Goal: Task Accomplishment & Management: Manage account settings

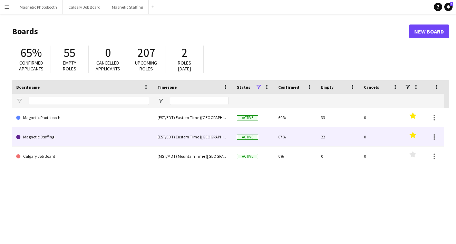
click at [58, 138] on link "Magnetic Staffing" at bounding box center [82, 136] width 133 height 19
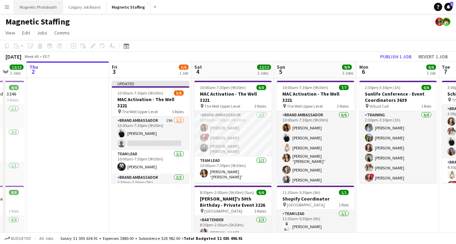
click at [42, 7] on button "Magnetic Photobooth Close" at bounding box center [38, 6] width 49 height 13
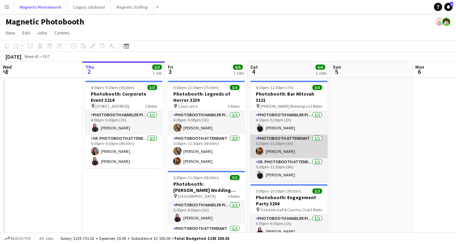
click at [292, 146] on app-card-role "Photobooth Attendant [DATE] 5:30pm-11:30pm (6h) [PERSON_NAME]" at bounding box center [288, 146] width 77 height 23
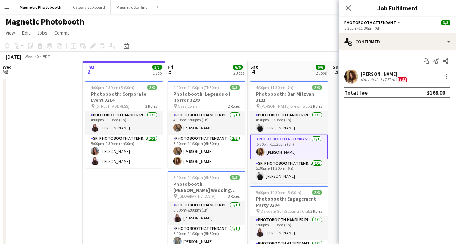
click at [361, 79] on div "Not rated" at bounding box center [370, 80] width 18 height 6
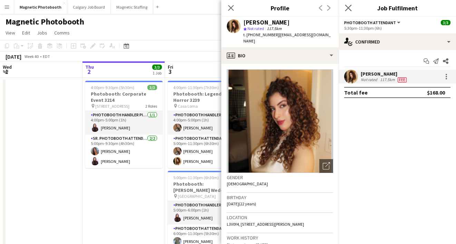
click at [352, 7] on app-icon "Close pop-in" at bounding box center [349, 8] width 10 height 10
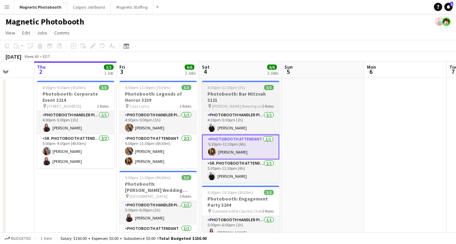
scroll to position [0, 215]
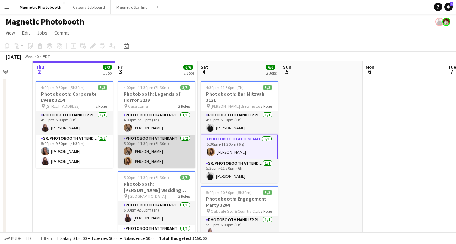
click at [149, 163] on app-card-role "Photobooth Attendant [DATE] 5:00pm-11:30pm (6h30m) [PERSON_NAME] [PERSON_NAME]" at bounding box center [156, 151] width 77 height 33
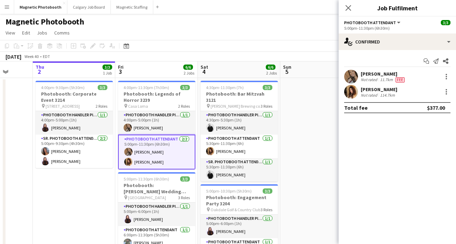
click at [367, 95] on div "Not rated" at bounding box center [370, 95] width 18 height 5
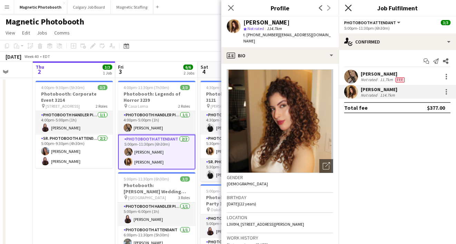
click at [350, 7] on icon "Close pop-in" at bounding box center [348, 7] width 7 height 7
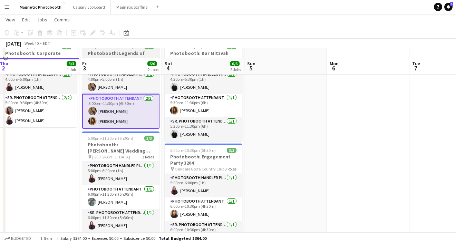
scroll to position [67, 0]
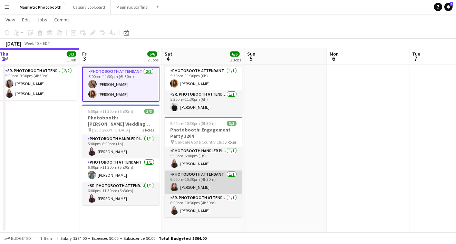
click at [201, 182] on app-card-role "Photobooth Attendant [DATE] 6:00pm-10:30pm (4h30m) [PERSON_NAME]" at bounding box center [203, 182] width 77 height 23
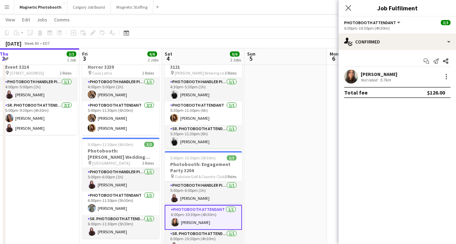
scroll to position [16, 0]
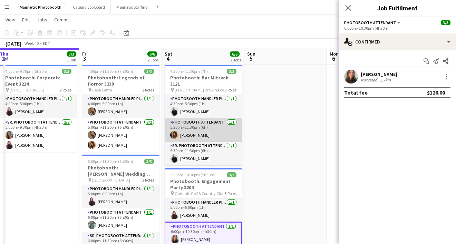
click at [212, 126] on app-card-role "Photobooth Attendant [DATE] 5:30pm-11:30pm (6h) [PERSON_NAME]" at bounding box center [203, 129] width 77 height 23
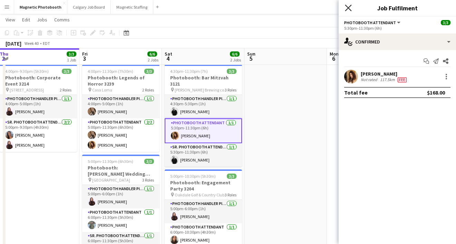
click at [349, 5] on icon "Close pop-in" at bounding box center [348, 7] width 7 height 7
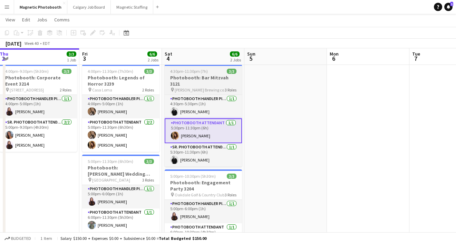
click at [212, 79] on h3 "Photobooth: Bar Mitzvah 3121" at bounding box center [203, 81] width 77 height 12
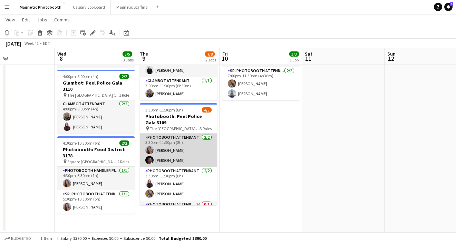
scroll to position [19, 0]
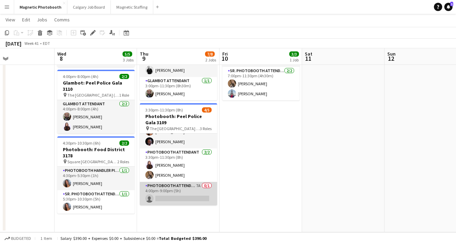
click at [167, 190] on app-card-role "Photobooth Attendant 7A 0/1 4:00pm-9:00pm (5h) single-neutral-actions" at bounding box center [178, 193] width 77 height 23
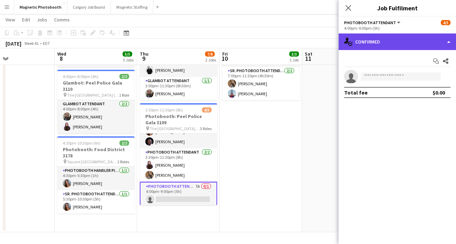
click at [392, 41] on div "single-neutral-actions-check-2 Confirmed" at bounding box center [397, 41] width 117 height 17
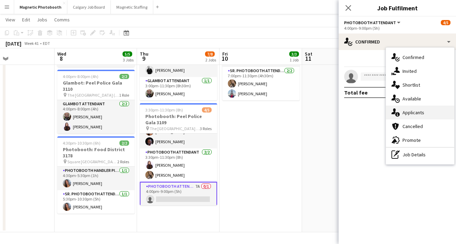
click at [408, 114] on span "Applicants" at bounding box center [414, 112] width 22 height 6
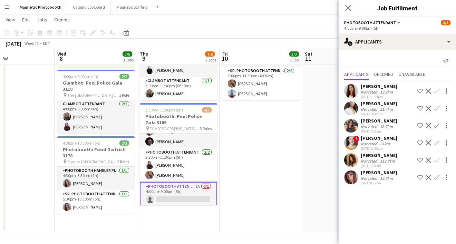
click at [430, 160] on app-icon "Decline" at bounding box center [429, 160] width 6 height 6
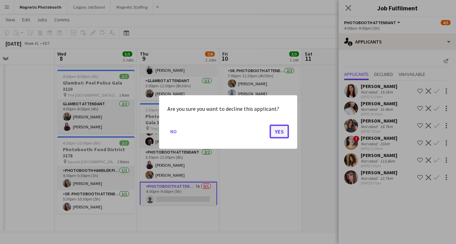
click at [280, 129] on button "Yes" at bounding box center [279, 132] width 19 height 14
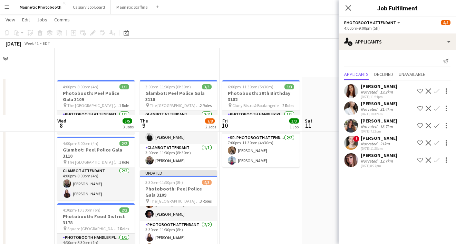
scroll to position [67, 0]
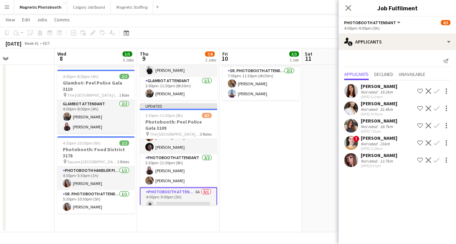
click at [385, 119] on div "[PERSON_NAME]" at bounding box center [379, 121] width 37 height 6
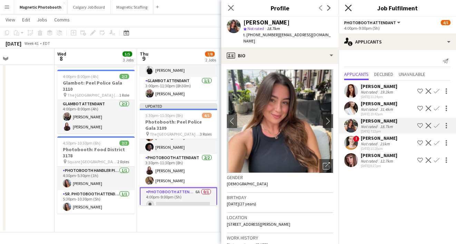
click at [347, 6] on icon at bounding box center [348, 7] width 7 height 7
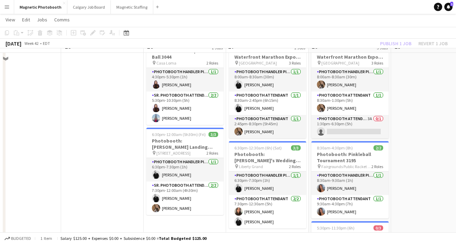
scroll to position [47, 0]
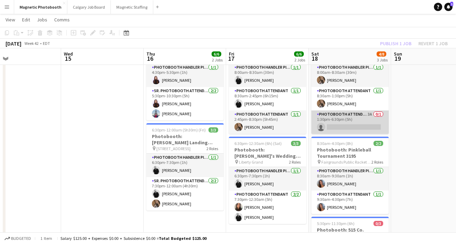
click at [347, 123] on app-card-role "Photobooth Attendant 3A 0/1 1:30pm-6:30pm (5h) single-neutral-actions" at bounding box center [349, 121] width 77 height 23
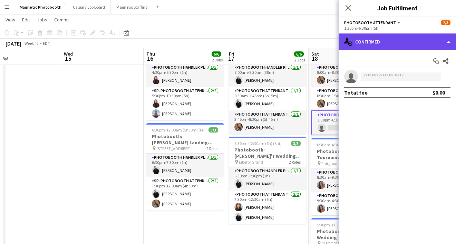
click at [403, 45] on div "single-neutral-actions-check-2 Confirmed" at bounding box center [397, 41] width 117 height 17
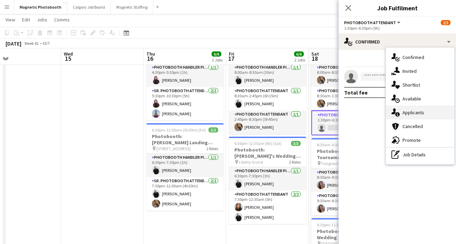
click at [406, 110] on span "Applicants" at bounding box center [414, 112] width 22 height 6
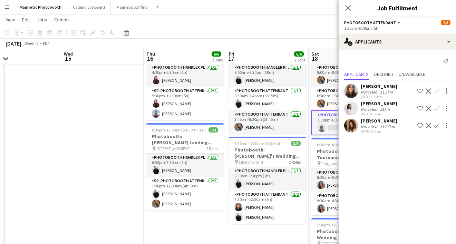
click at [429, 125] on app-icon "Decline" at bounding box center [429, 126] width 6 height 6
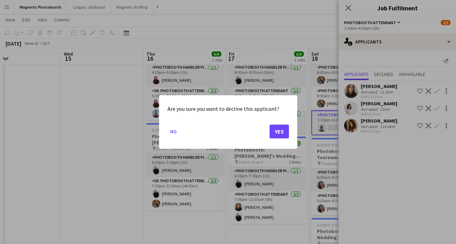
scroll to position [0, 0]
click at [278, 128] on button "Yes" at bounding box center [279, 132] width 19 height 14
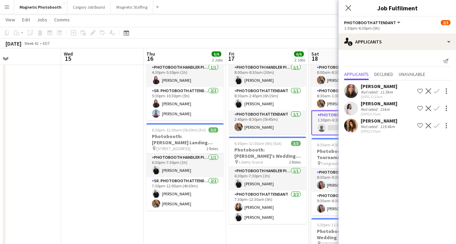
scroll to position [47, 0]
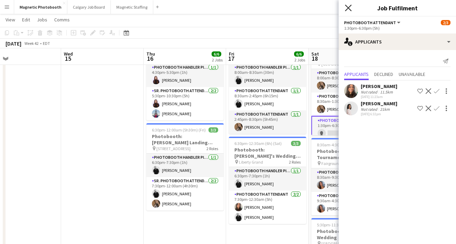
click at [345, 8] on icon "Close pop-in" at bounding box center [348, 7] width 7 height 7
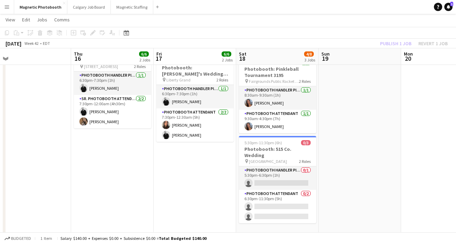
scroll to position [134, 0]
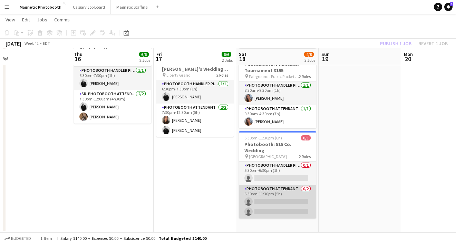
click at [268, 202] on app-card-role "Photobooth Attendant 0/2 6:30pm-11:30pm (5h) single-neutral-actions single-neut…" at bounding box center [277, 201] width 77 height 33
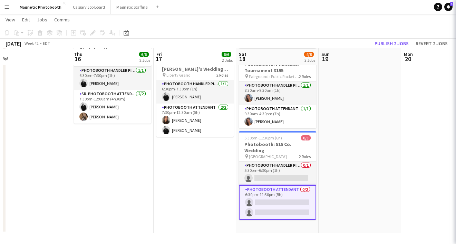
scroll to position [0, 259]
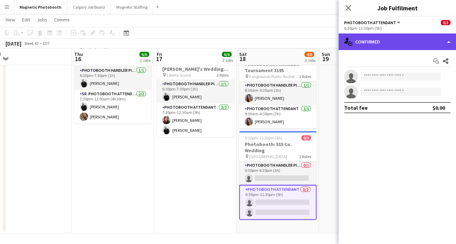
click at [409, 41] on div "single-neutral-actions-check-2 Confirmed" at bounding box center [397, 41] width 117 height 17
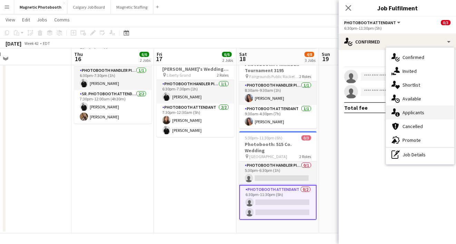
click at [420, 117] on div "single-neutral-actions-information Applicants" at bounding box center [420, 113] width 68 height 14
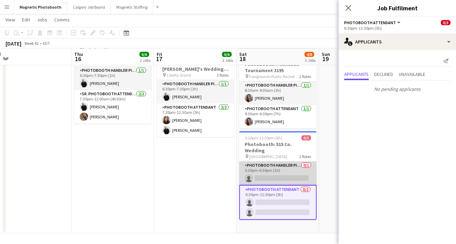
click at [299, 163] on app-card-role "Photobooth Handler Pick-Up/Drop-Off 0/1 5:30pm-6:30pm (1h) single-neutral-actio…" at bounding box center [277, 173] width 77 height 23
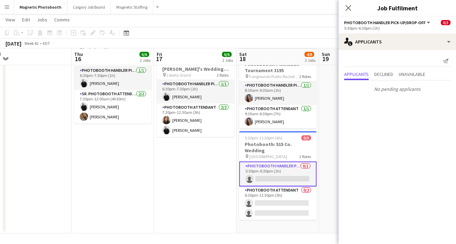
click at [355, 8] on div "Close pop-in" at bounding box center [348, 8] width 19 height 16
click at [349, 6] on icon "Close pop-in" at bounding box center [348, 7] width 7 height 7
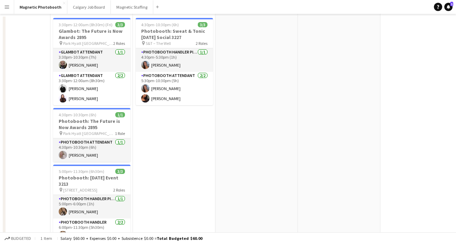
scroll to position [0, 0]
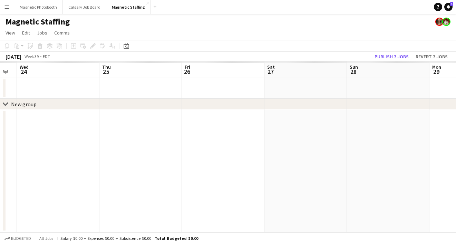
scroll to position [0, 203]
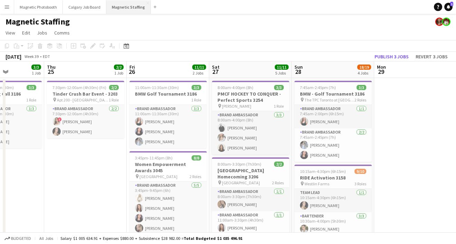
click at [117, 9] on button "Magnetic Staffing Close" at bounding box center [128, 6] width 45 height 13
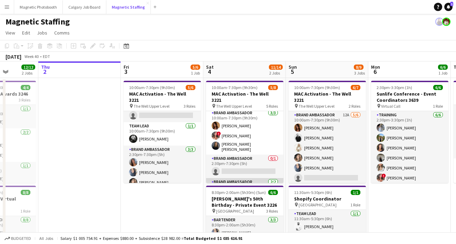
scroll to position [29, 0]
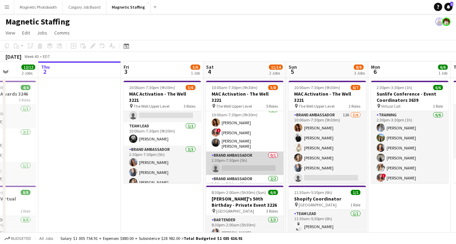
click at [233, 159] on app-card-role "Brand Ambassador 0/1 2:30pm-7:30pm (5h) single-neutral-actions" at bounding box center [244, 163] width 77 height 23
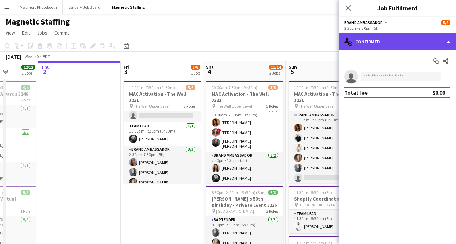
click at [386, 46] on div "single-neutral-actions-check-2 Confirmed" at bounding box center [397, 41] width 117 height 17
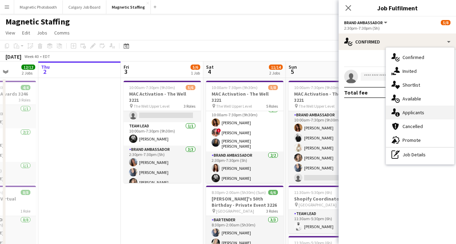
click at [406, 117] on div "single-neutral-actions-information Applicants" at bounding box center [420, 113] width 68 height 14
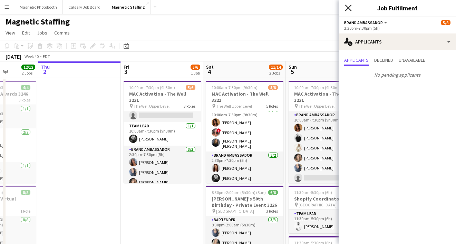
click at [349, 7] on icon at bounding box center [348, 7] width 7 height 7
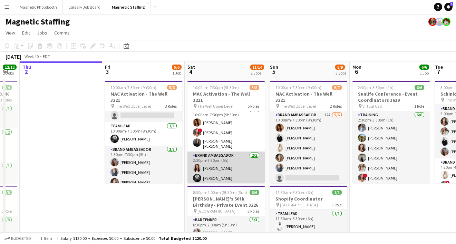
scroll to position [71, 0]
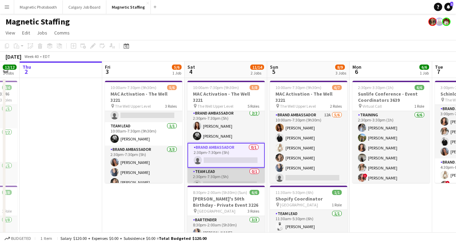
click at [217, 174] on app-card-role "Team Lead 0/1 2:30pm-7:30pm (5h) single-neutral-actions" at bounding box center [225, 179] width 77 height 23
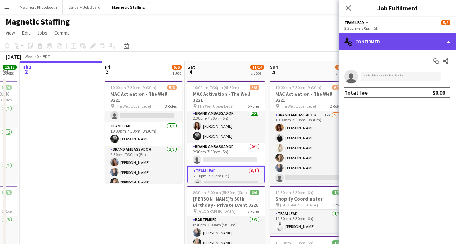
click at [389, 43] on div "single-neutral-actions-check-2 Confirmed" at bounding box center [397, 41] width 117 height 17
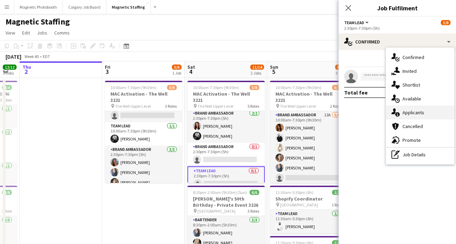
click at [407, 109] on div "single-neutral-actions-information Applicants" at bounding box center [420, 113] width 68 height 14
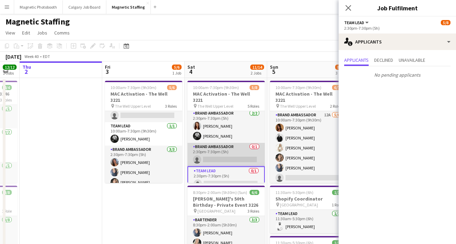
click at [231, 144] on app-card-role "Brand Ambassador 0/1 2:30pm-7:30pm (5h) single-neutral-actions" at bounding box center [225, 154] width 77 height 23
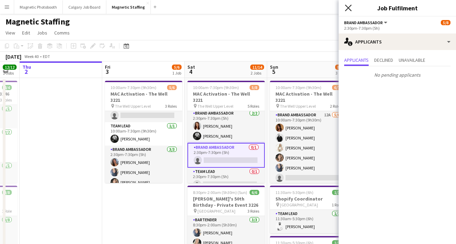
click at [351, 8] on icon "Close pop-in" at bounding box center [348, 7] width 7 height 7
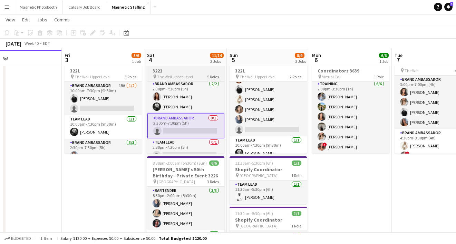
scroll to position [30, 0]
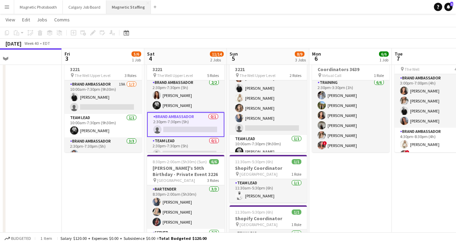
click at [120, 11] on button "Magnetic Staffing Close" at bounding box center [128, 6] width 45 height 13
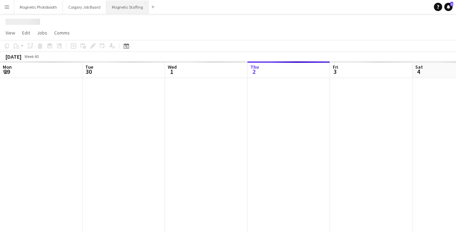
scroll to position [0, 165]
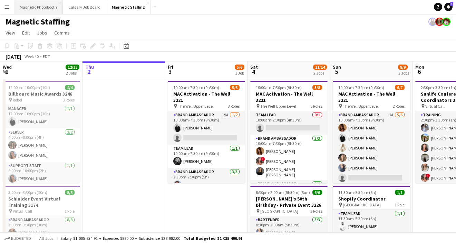
click at [41, 8] on button "Magnetic Photobooth Close" at bounding box center [38, 6] width 49 height 13
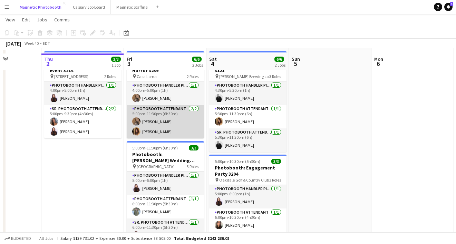
scroll to position [28, 0]
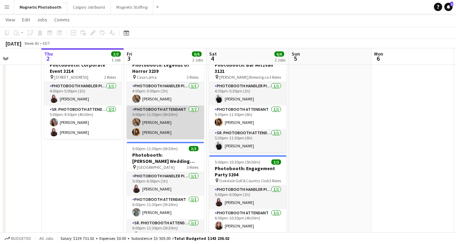
click at [156, 135] on app-card-role "Photobooth Attendant [DATE] 5:00pm-11:30pm (6h30m) [PERSON_NAME] [PERSON_NAME]" at bounding box center [165, 122] width 77 height 33
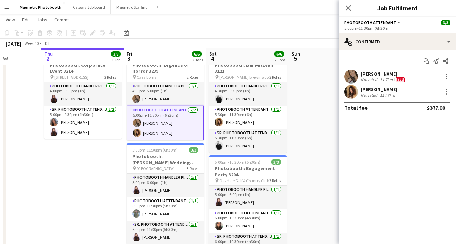
click at [374, 88] on div "[PERSON_NAME]" at bounding box center [379, 89] width 37 height 6
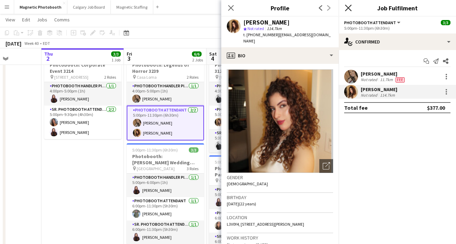
click at [347, 7] on icon at bounding box center [348, 7] width 7 height 7
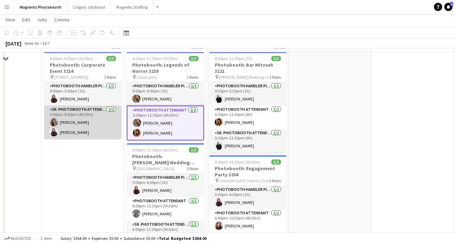
scroll to position [0, 0]
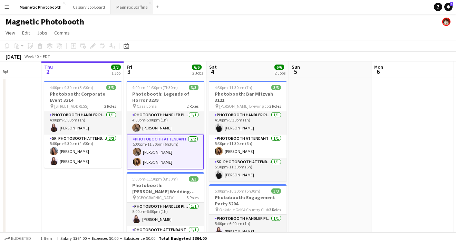
click at [125, 13] on button "Magnetic Staffing Close" at bounding box center [132, 6] width 42 height 13
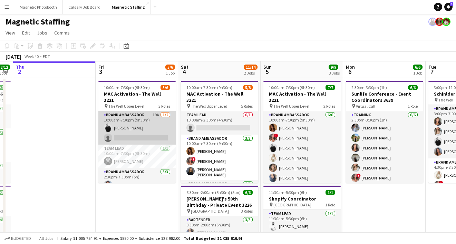
click at [138, 122] on app-card-role "Brand Ambassador 19A [DATE] 10:00am-7:30pm (9h30m) [PERSON_NAME] single-neutral…" at bounding box center [136, 127] width 77 height 33
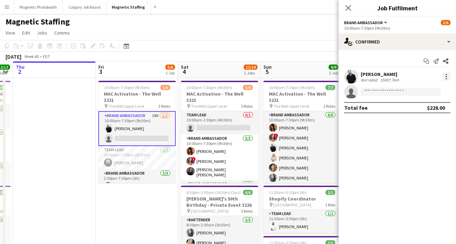
click at [445, 77] on div at bounding box center [446, 77] width 8 height 8
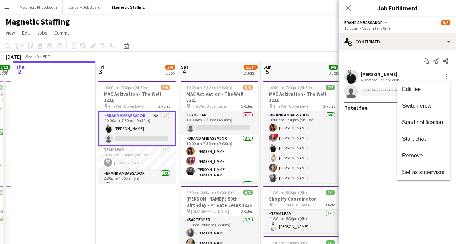
click at [351, 8] on div at bounding box center [228, 122] width 456 height 244
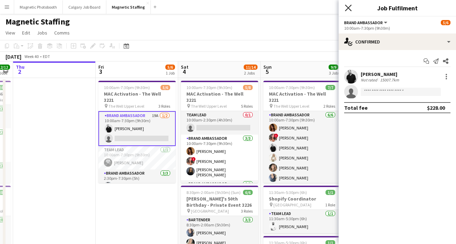
click at [348, 7] on icon "Close pop-in" at bounding box center [348, 7] width 7 height 7
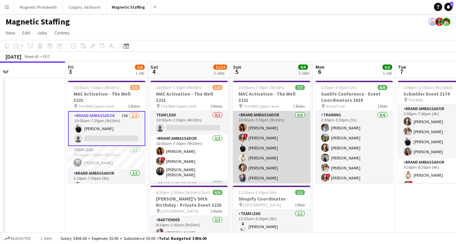
scroll to position [19, 0]
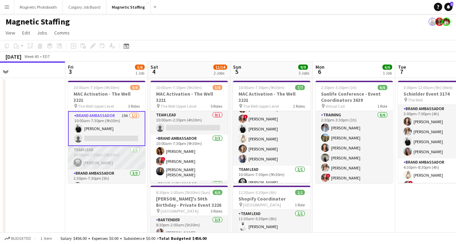
click at [114, 154] on app-card-role "Team Lead [DATE] 10:00am-7:30pm (9h30m) [PERSON_NAME]" at bounding box center [106, 157] width 77 height 23
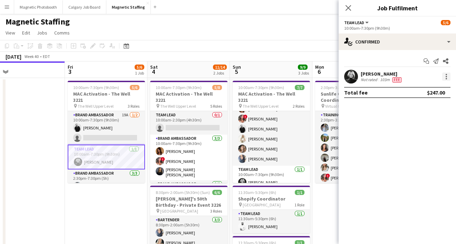
click at [444, 78] on div at bounding box center [446, 77] width 8 height 8
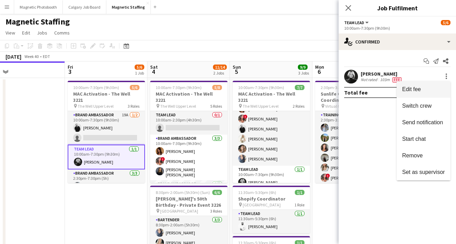
click at [420, 89] on span "Edit fee" at bounding box center [411, 89] width 19 height 6
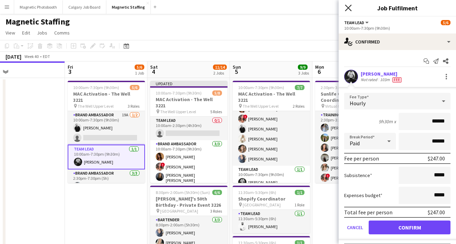
click at [351, 9] on icon "Close pop-in" at bounding box center [348, 7] width 7 height 7
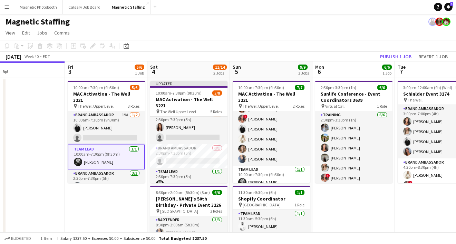
scroll to position [74, 0]
click at [179, 176] on app-card-role "Team Lead [DATE] 2:30pm-7:30pm (5h) [PERSON_NAME]" at bounding box center [188, 180] width 77 height 23
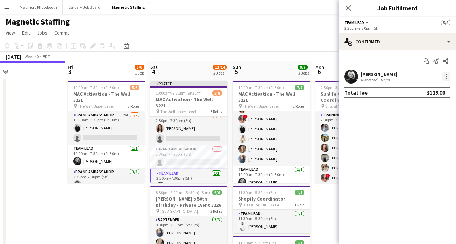
click at [444, 79] on div at bounding box center [446, 77] width 8 height 8
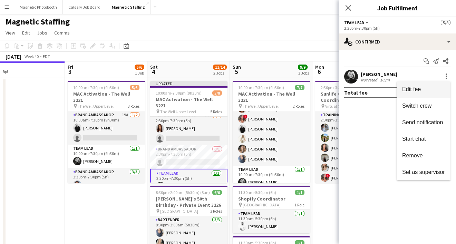
click at [424, 91] on span "Edit fee" at bounding box center [423, 89] width 43 height 6
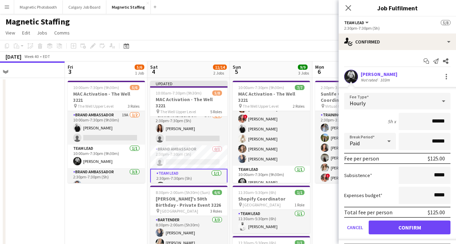
click at [436, 120] on input "******" at bounding box center [425, 121] width 52 height 17
type input "******"
click at [405, 230] on button "Confirm" at bounding box center [410, 228] width 82 height 14
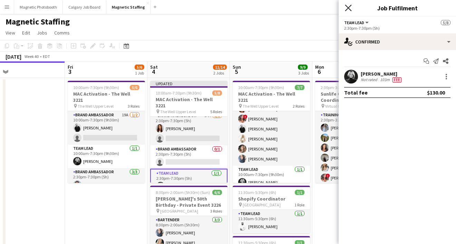
click at [349, 6] on icon "Close pop-in" at bounding box center [348, 7] width 7 height 7
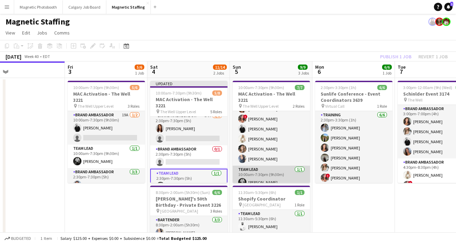
click at [262, 171] on app-card-role "Team Lead [DATE] 10:00am-7:30pm (9h30m) [PERSON_NAME]" at bounding box center [271, 177] width 77 height 23
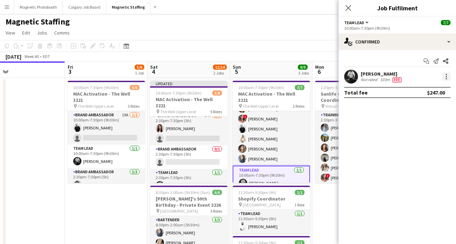
click at [447, 77] on div at bounding box center [446, 77] width 8 height 8
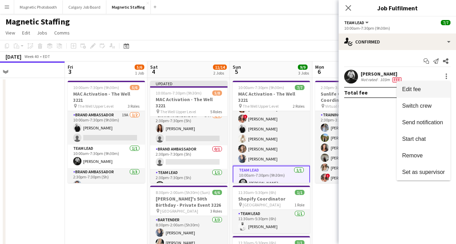
click at [424, 90] on span "Edit fee" at bounding box center [423, 89] width 43 height 6
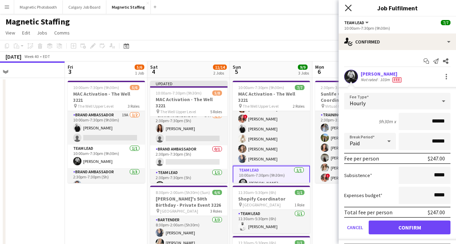
click at [350, 6] on icon at bounding box center [348, 7] width 7 height 7
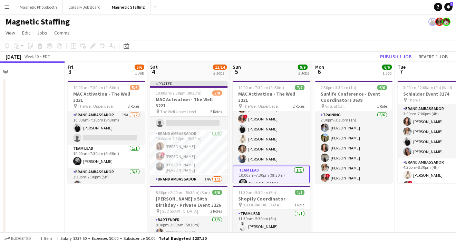
scroll to position [0, 0]
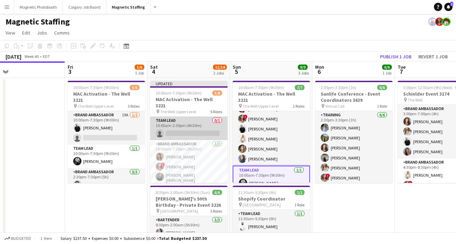
click at [185, 123] on app-card-role "Team Lead 0/1 10:00am-2:30pm (4h30m) single-neutral-actions" at bounding box center [188, 128] width 77 height 23
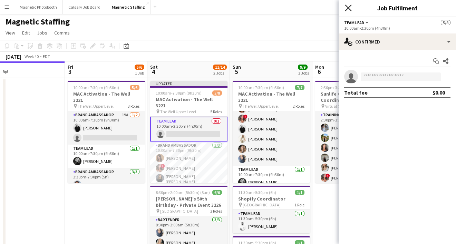
click at [348, 8] on icon at bounding box center [348, 7] width 7 height 7
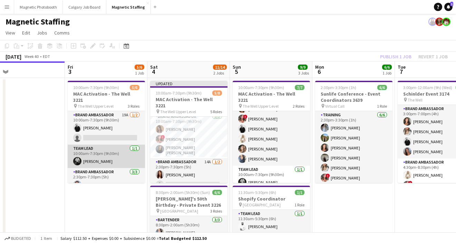
scroll to position [22, 0]
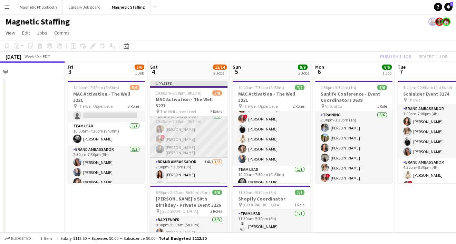
click at [186, 142] on app-card-role "Brand Ambassador [DATE] 10:00am-7:30pm (9h30m) [PERSON_NAME] ! [PERSON_NAME] [P…" at bounding box center [188, 136] width 77 height 46
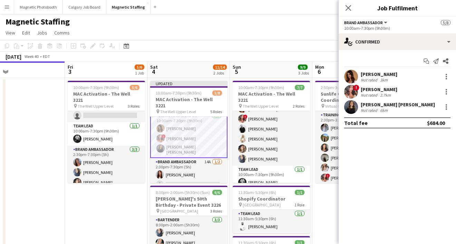
scroll to position [28, 0]
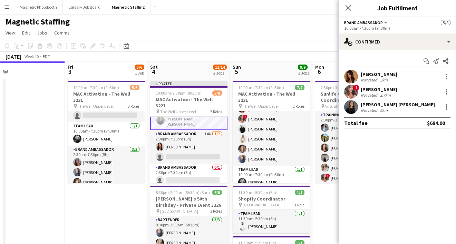
click at [172, 138] on app-card-role "Brand Ambassador 14A [DATE] 2:30pm-7:30pm (5h) [PERSON_NAME] single-neutral-act…" at bounding box center [188, 146] width 77 height 33
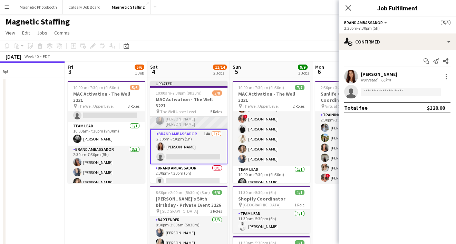
scroll to position [76, 0]
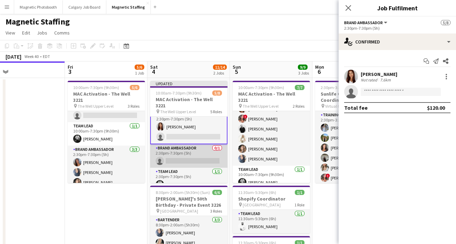
click at [175, 156] on app-card-role "Brand Ambassador 0/1 2:30pm-7:30pm (5h) single-neutral-actions" at bounding box center [188, 155] width 77 height 23
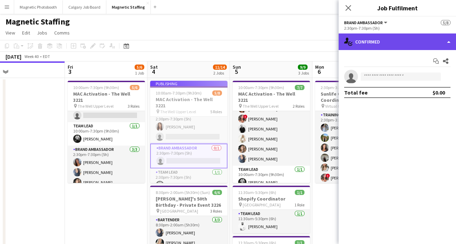
click at [372, 42] on div "single-neutral-actions-check-2 Confirmed" at bounding box center [397, 41] width 117 height 17
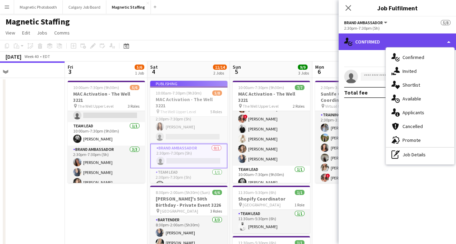
scroll to position [71, 0]
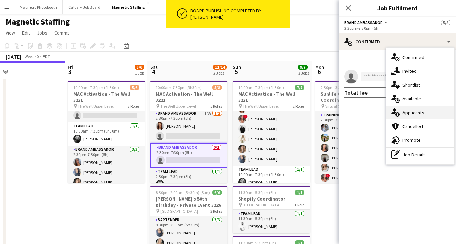
click at [407, 108] on div "single-neutral-actions-information Applicants" at bounding box center [420, 113] width 68 height 14
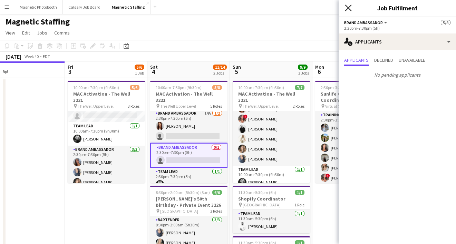
click at [349, 7] on icon at bounding box center [348, 7] width 7 height 7
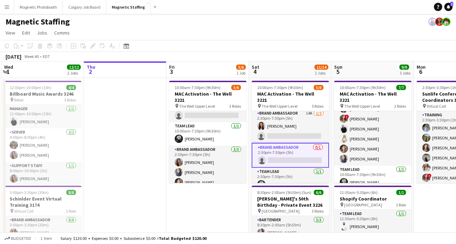
scroll to position [0, 266]
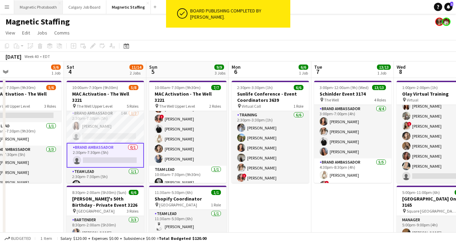
click at [40, 7] on button "Magnetic Photobooth Close" at bounding box center [38, 6] width 49 height 13
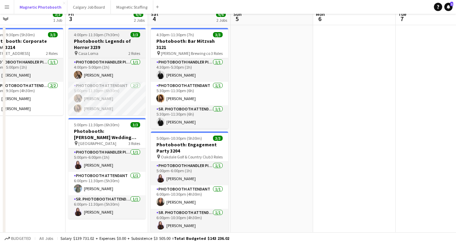
scroll to position [67, 0]
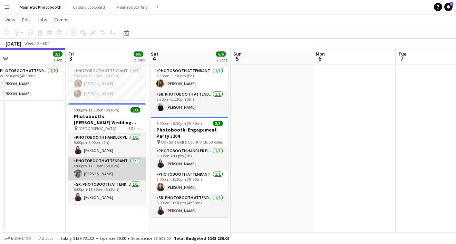
click at [100, 168] on app-card-role "Photobooth Attendant [DATE] 6:00pm-11:30pm (5h30m) [PERSON_NAME]" at bounding box center [106, 168] width 77 height 23
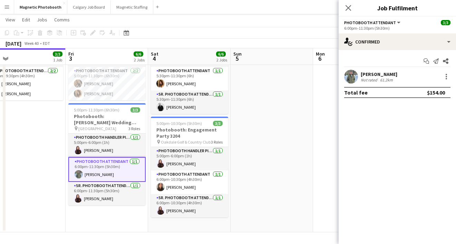
click at [404, 74] on div "[PERSON_NAME] Not rated 61.2km" at bounding box center [397, 77] width 117 height 14
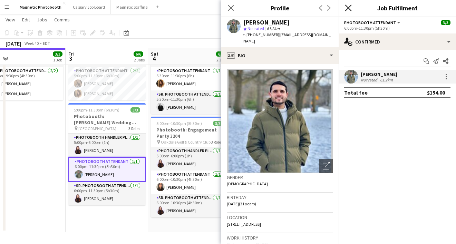
click at [348, 6] on icon "Close pop-in" at bounding box center [348, 7] width 7 height 7
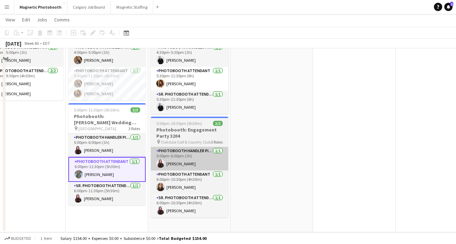
scroll to position [0, 0]
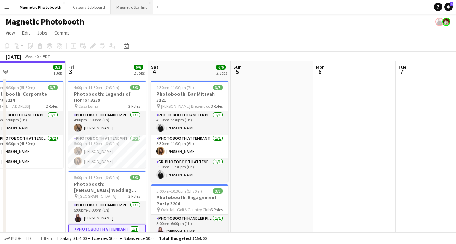
click at [133, 6] on button "Magnetic Staffing Close" at bounding box center [132, 6] width 42 height 13
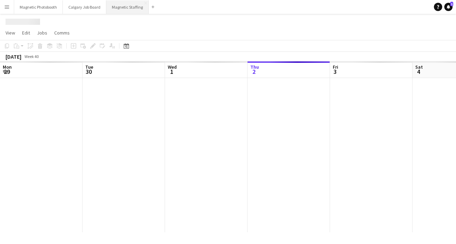
scroll to position [0, 165]
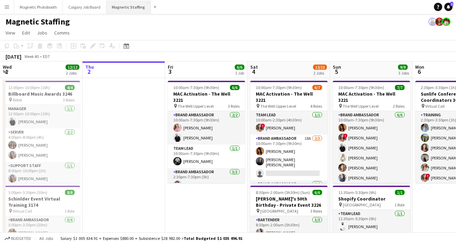
click at [116, 8] on button "Magnetic Staffing Close" at bounding box center [128, 6] width 45 height 13
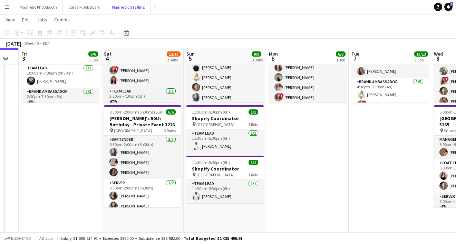
scroll to position [81, 0]
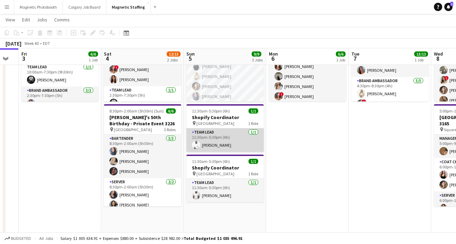
click at [210, 146] on app-card-role "Team Lead [DATE] 11:30am-5:30pm (6h) [PERSON_NAME]" at bounding box center [224, 139] width 77 height 23
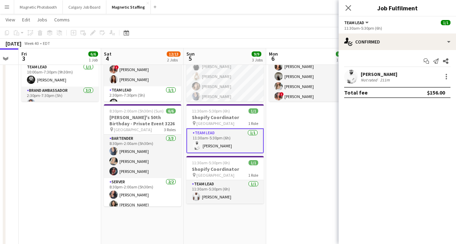
click at [378, 68] on div "Start chat Send notification Share [PERSON_NAME] Not rated 211m Total fee $156.…" at bounding box center [397, 77] width 117 height 54
click at [377, 73] on div "[PERSON_NAME]" at bounding box center [379, 74] width 37 height 6
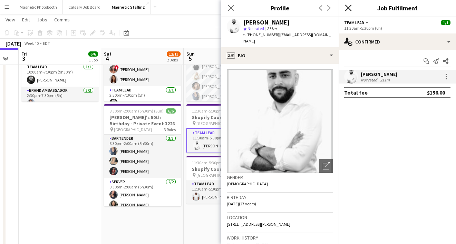
click at [348, 7] on icon "Close pop-in" at bounding box center [348, 7] width 7 height 7
